Goal: Use online tool/utility

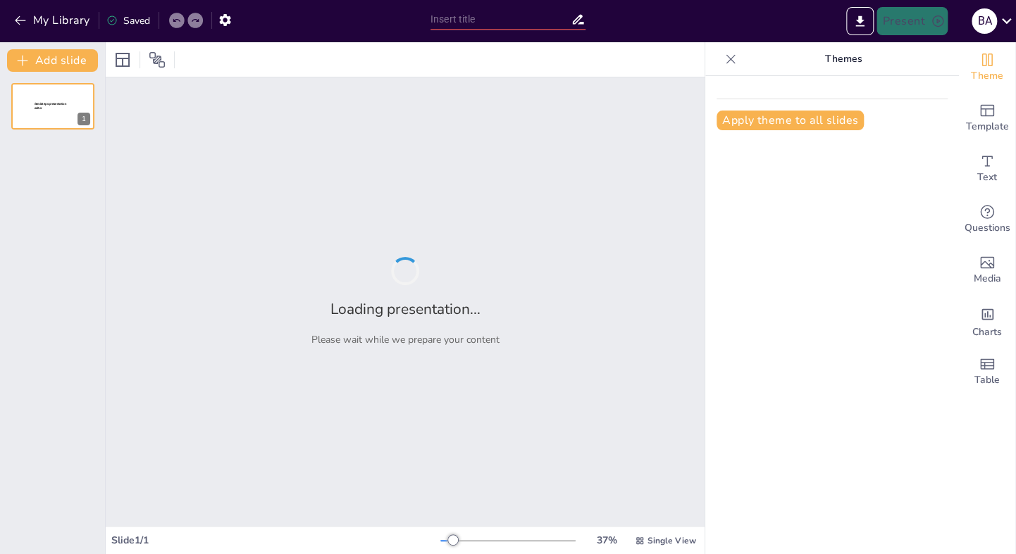
type input "Развитие органической химии: ключевые этапы и открытия"
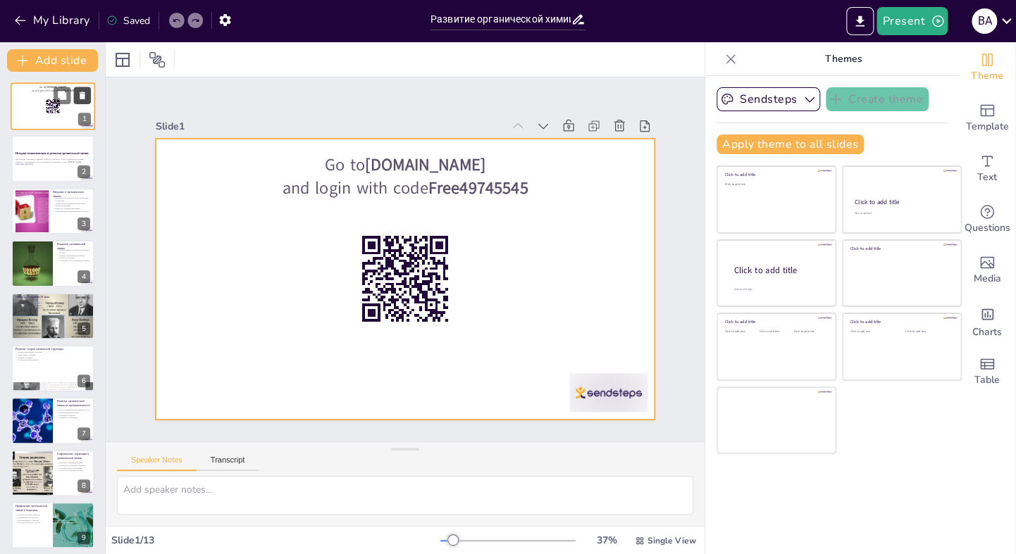
drag, startPoint x: 44, startPoint y: 115, endPoint x: 75, endPoint y: 94, distance: 37.9
click at [75, 94] on button at bounding box center [82, 95] width 17 height 17
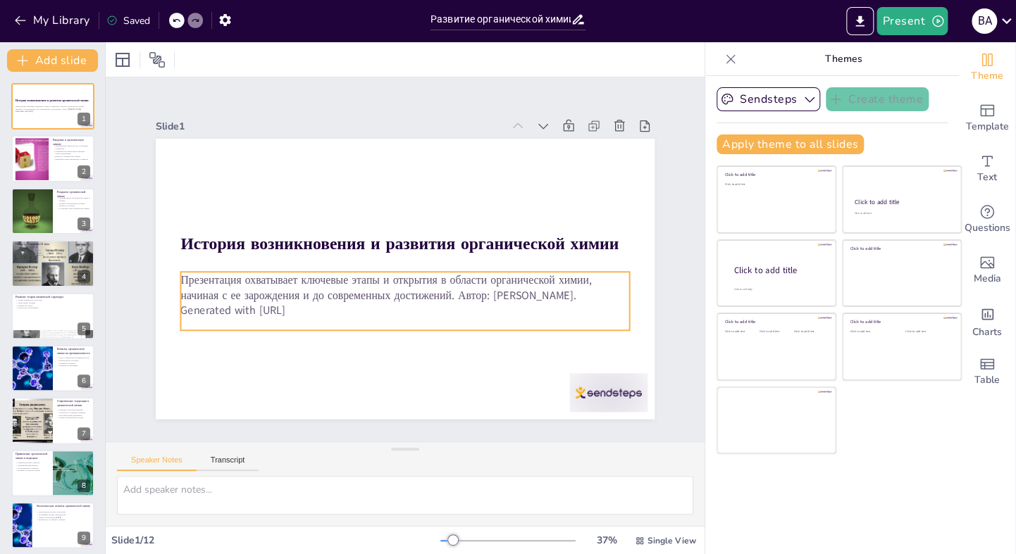
click at [288, 306] on p "Generated with [URL]" at bounding box center [404, 311] width 449 height 15
click at [308, 306] on p "Generated with [URL]" at bounding box center [404, 311] width 449 height 15
click at [435, 242] on icon at bounding box center [438, 244] width 17 height 17
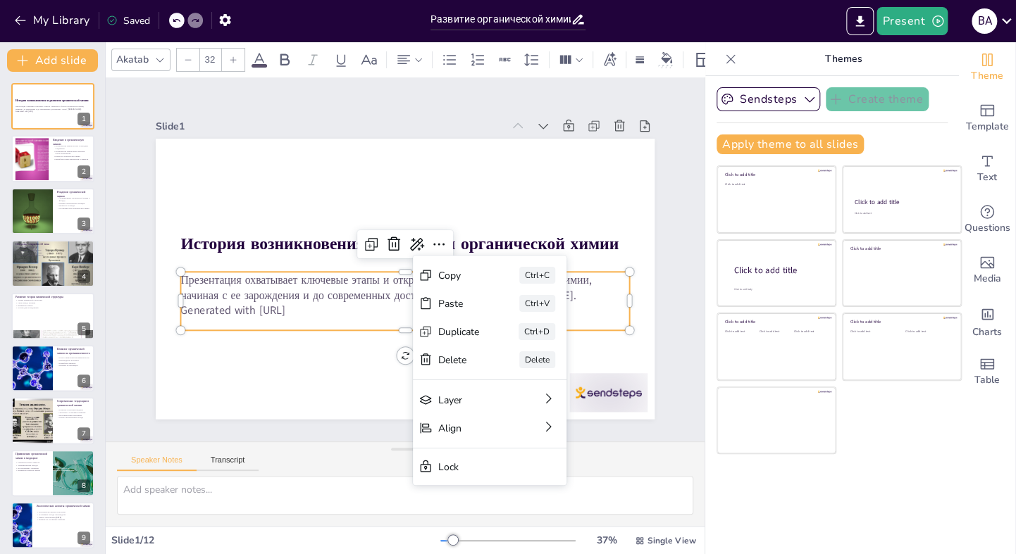
click at [313, 285] on p "Презентация охватывает ключевые этапы и открытия в области органической химии, …" at bounding box center [404, 288] width 449 height 31
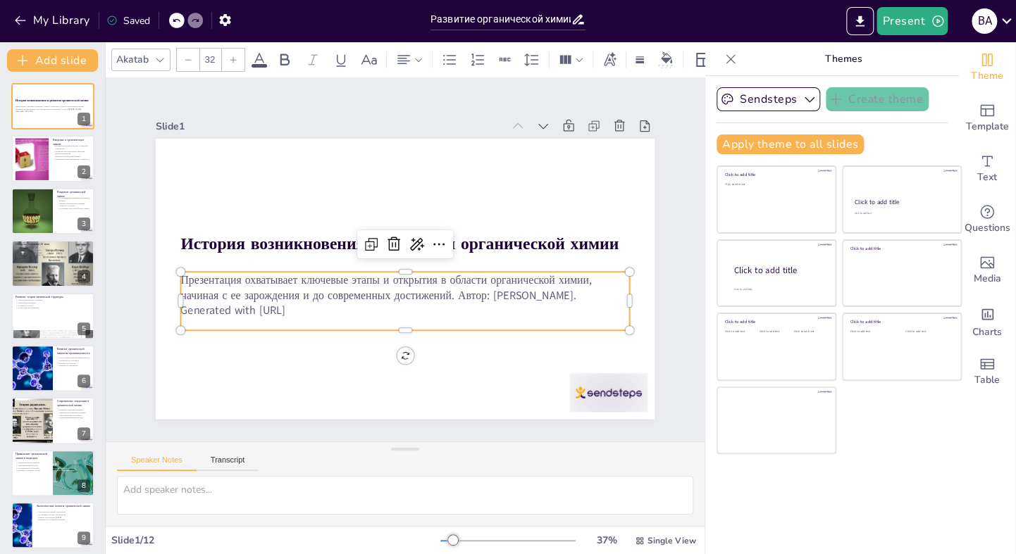
click at [305, 305] on p "Generated with [URL]" at bounding box center [404, 311] width 449 height 15
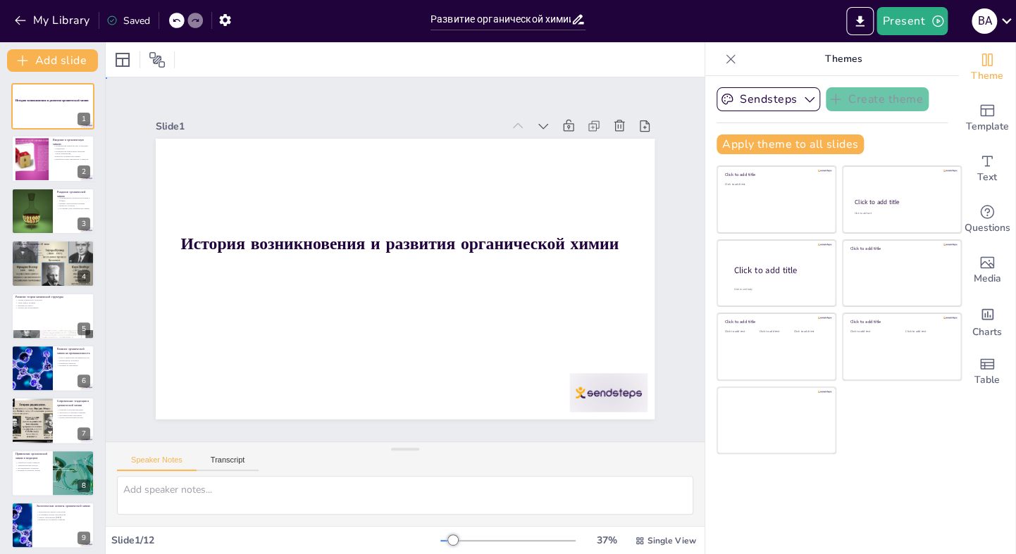
click at [186, 90] on div "Slide 1 История возникновения и развития органической химии Slide 2 Введение в …" at bounding box center [404, 259] width 633 height 425
click at [178, 25] on div at bounding box center [176, 20] width 15 height 15
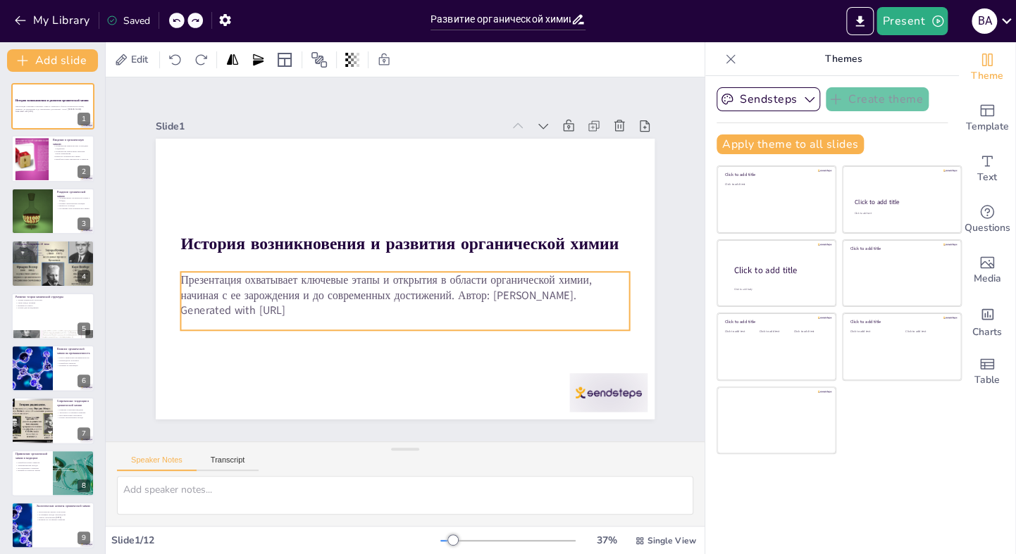
click at [311, 304] on p "Generated with [URL]" at bounding box center [404, 311] width 449 height 15
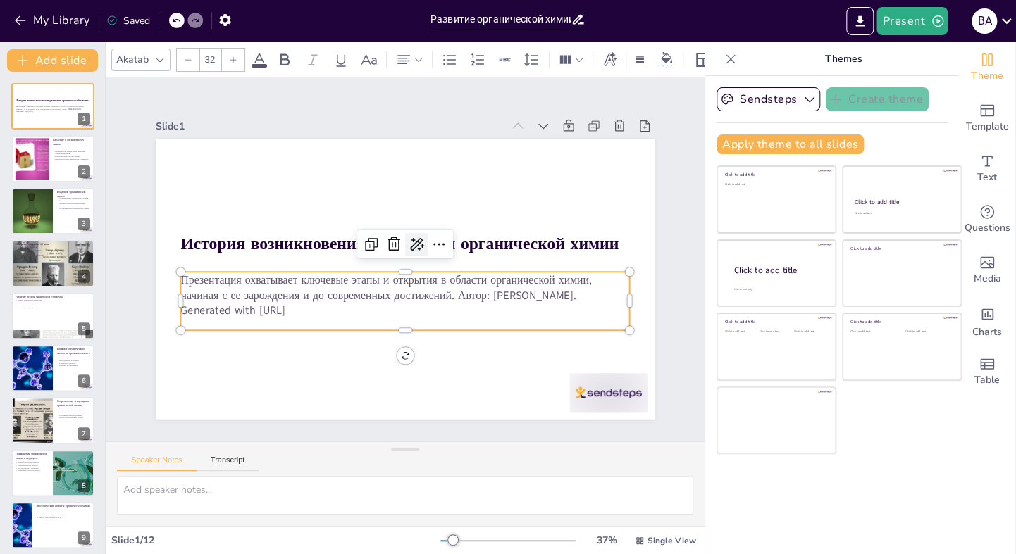
click at [409, 237] on icon at bounding box center [419, 247] width 20 height 20
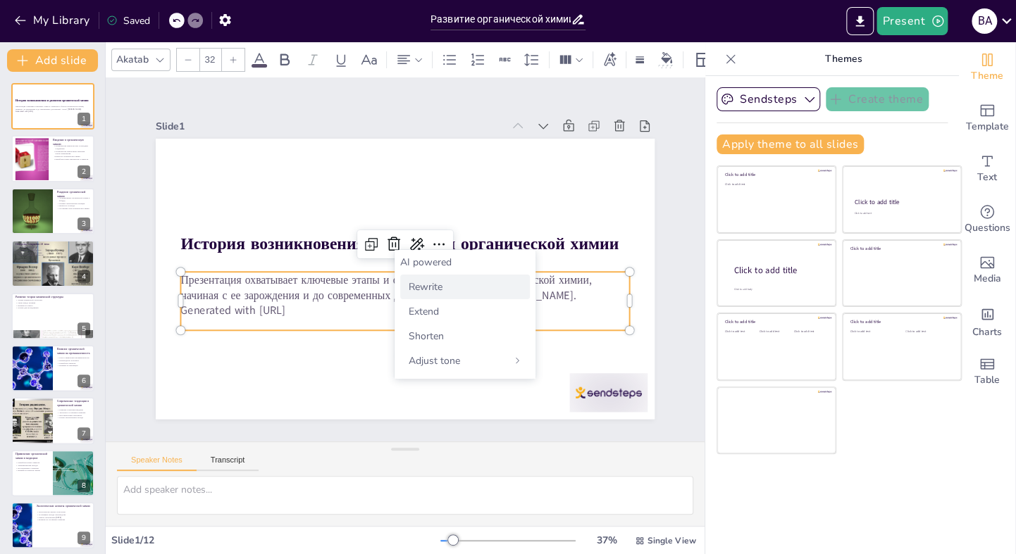
click at [437, 282] on span "Rewrite" at bounding box center [425, 286] width 34 height 13
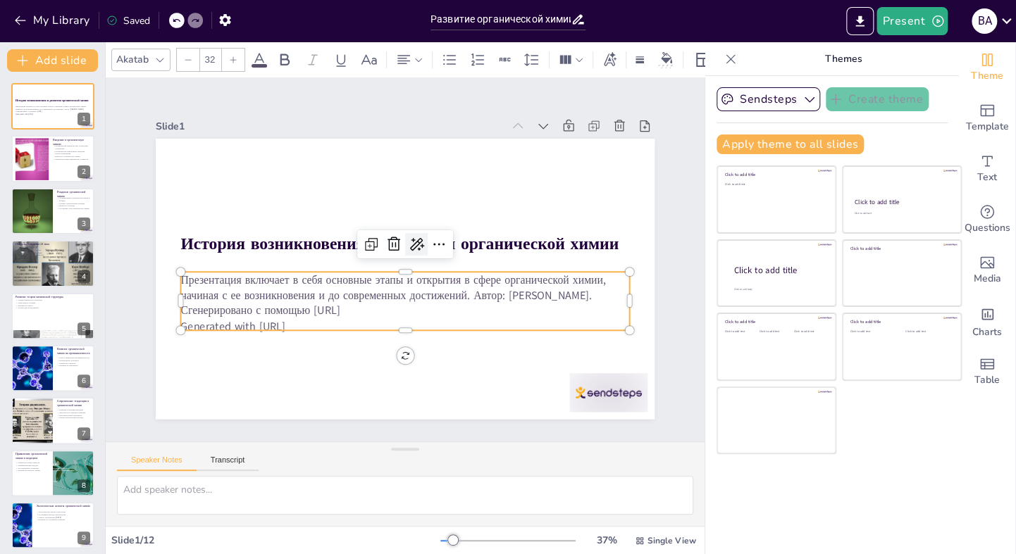
click at [408, 239] on icon at bounding box center [417, 245] width 18 height 18
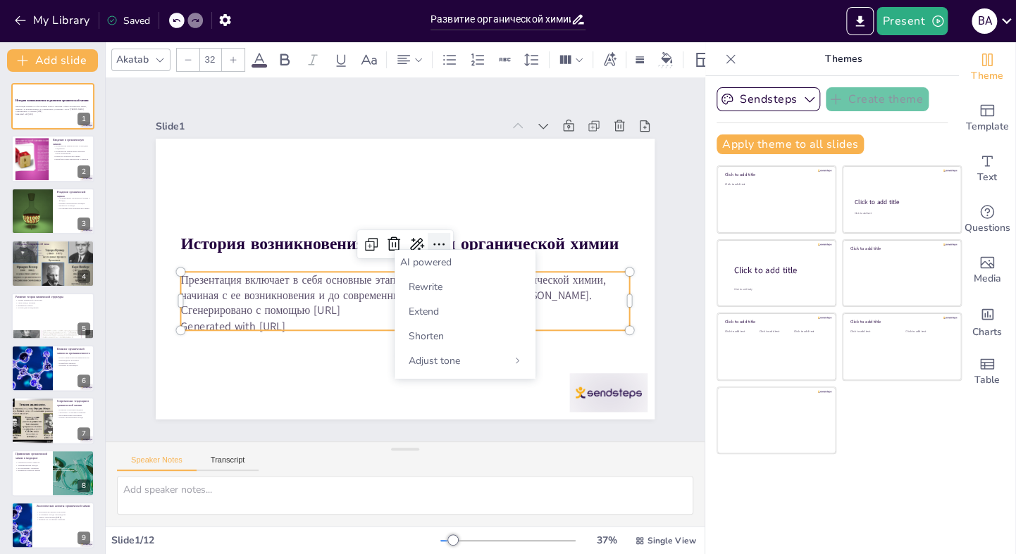
click at [430, 236] on icon at bounding box center [438, 244] width 17 height 17
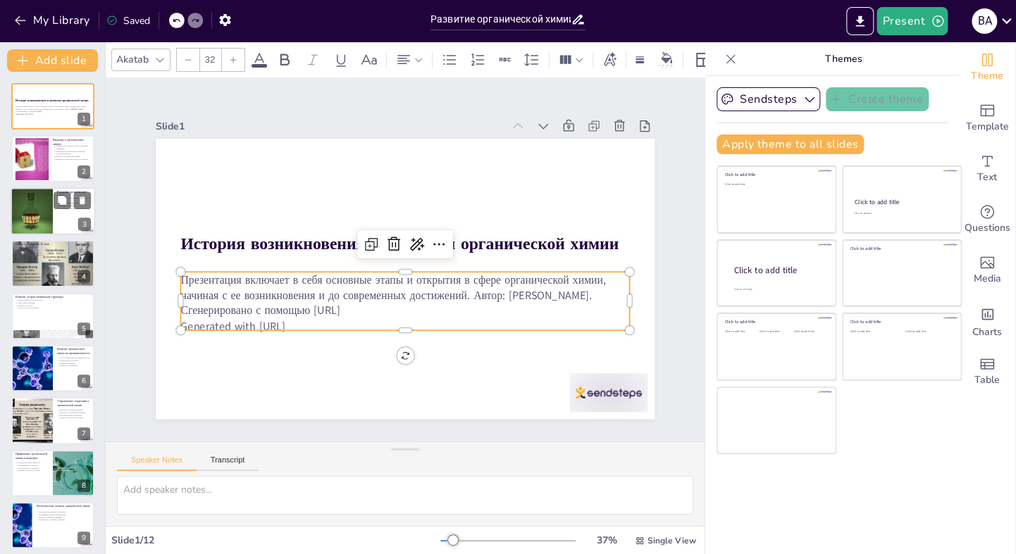
click at [60, 211] on div at bounding box center [53, 211] width 85 height 48
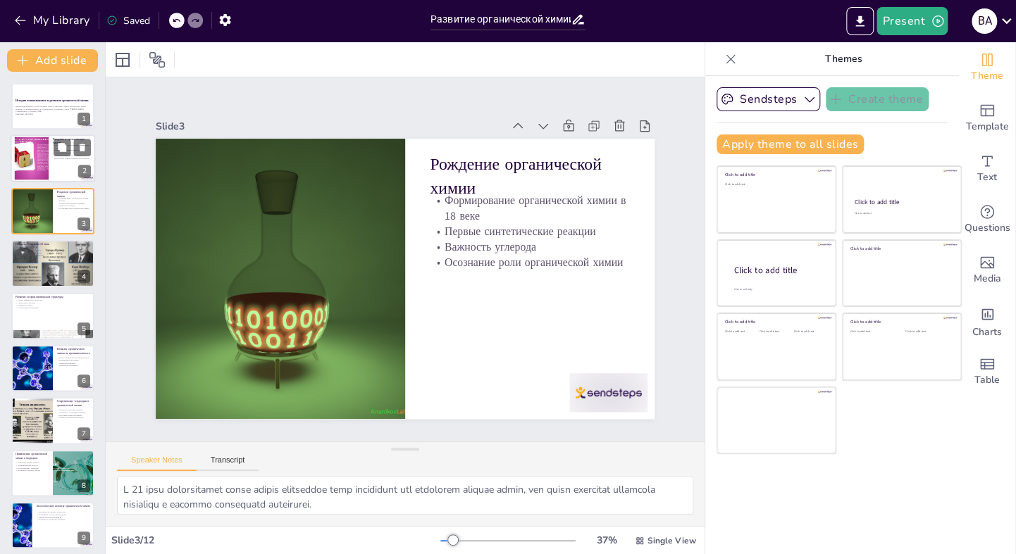
click at [41, 135] on div "Введение в органическую химию Органическая химия изучает углеродные соединения …" at bounding box center [53, 159] width 85 height 48
type textarea "Loremipsumdo sitam consectetura el seddoeiusm temporincid, utlabor etdolore mag…"
